Goal: Go to known website: Access a specific website the user already knows

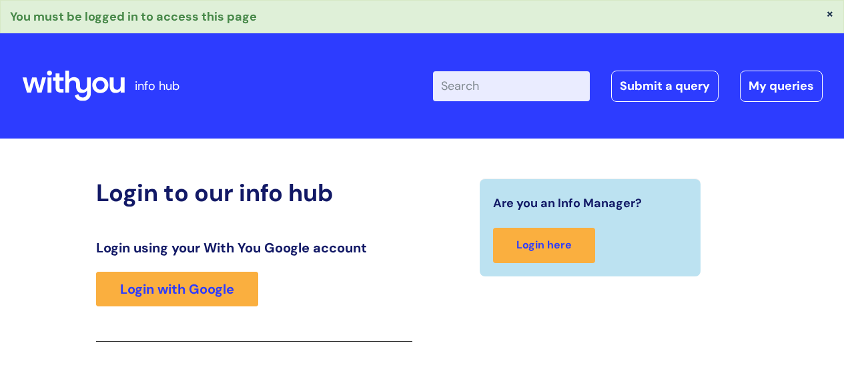
scroll to position [236, 0]
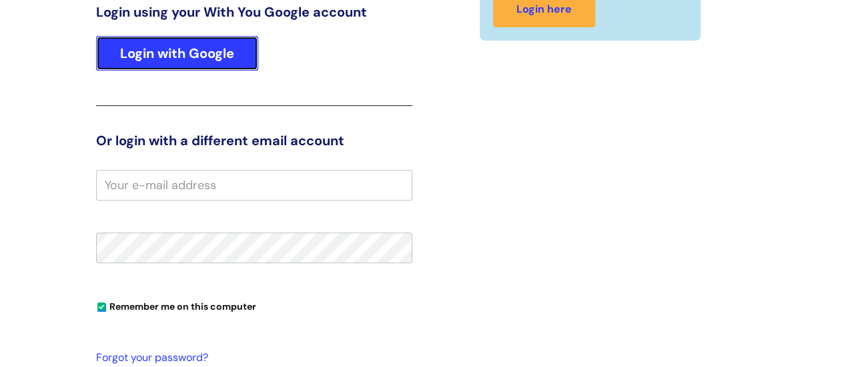
click at [193, 44] on link "Login with Google" at bounding box center [177, 53] width 162 height 35
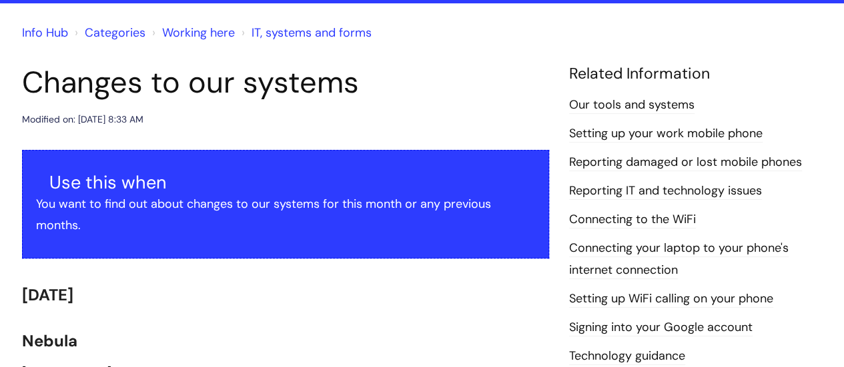
scroll to position [111, 0]
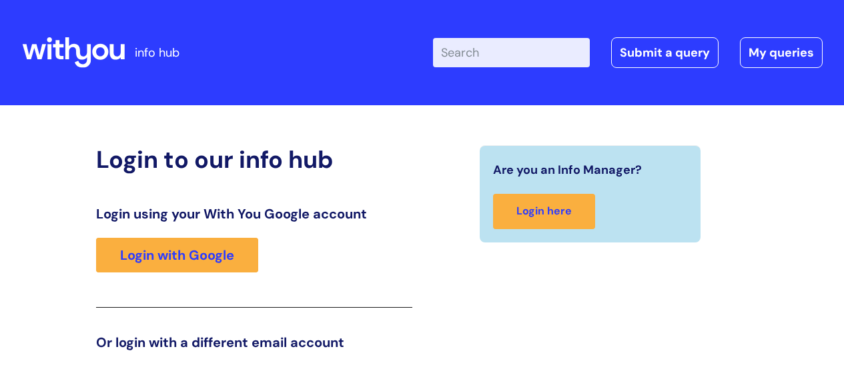
scroll to position [203, 0]
